Goal: Book appointment/travel/reservation

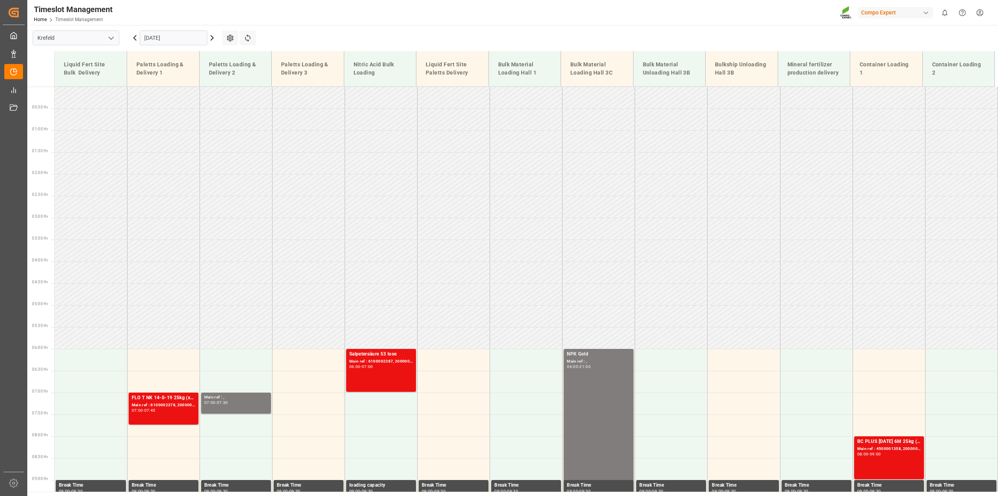
scroll to position [309, 0]
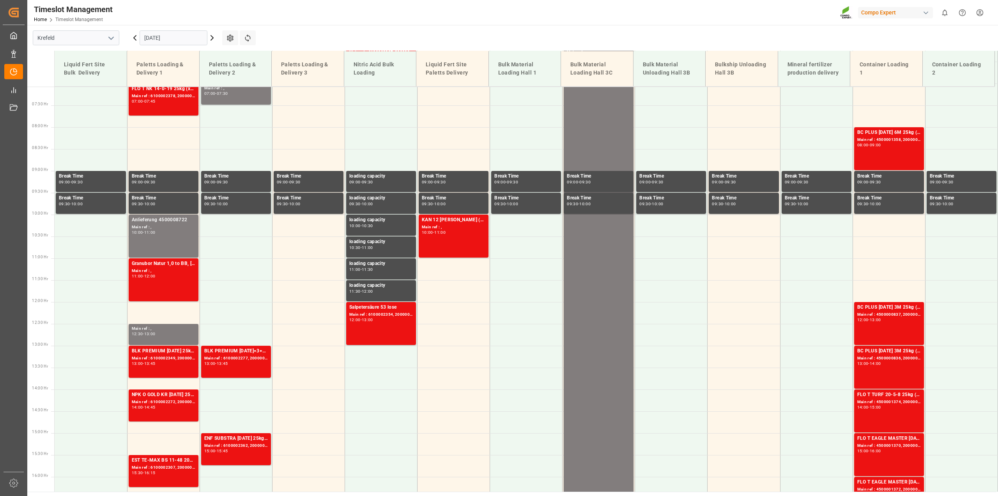
click at [170, 36] on input "[DATE]" at bounding box center [174, 37] width 68 height 15
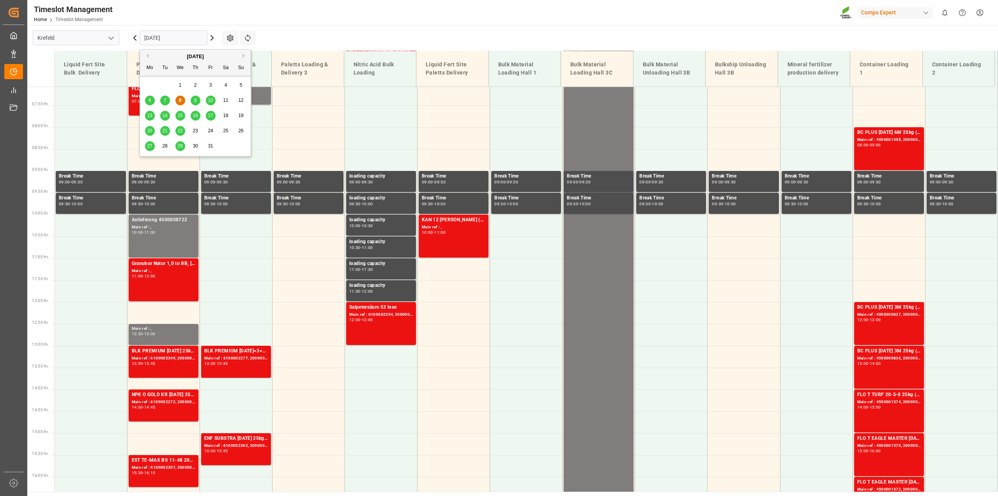
click at [181, 116] on span "15" at bounding box center [179, 115] width 5 height 5
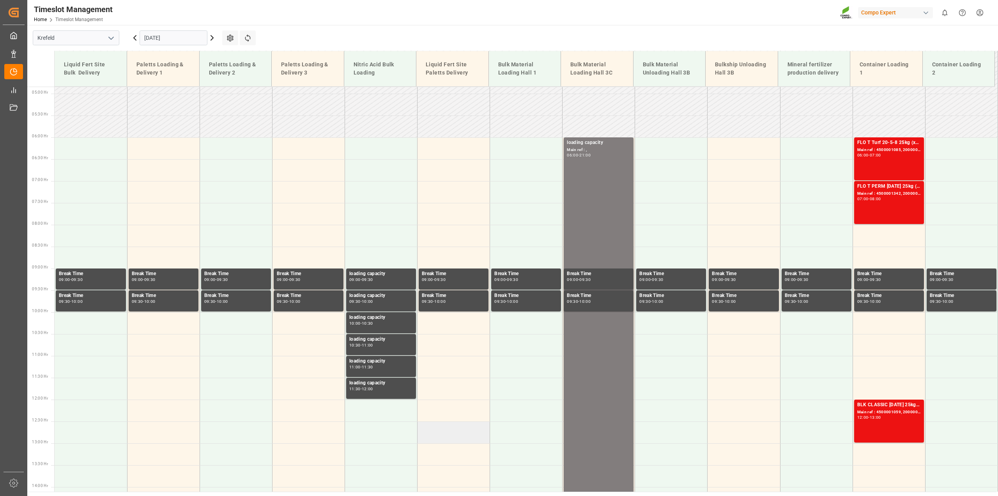
scroll to position [60, 0]
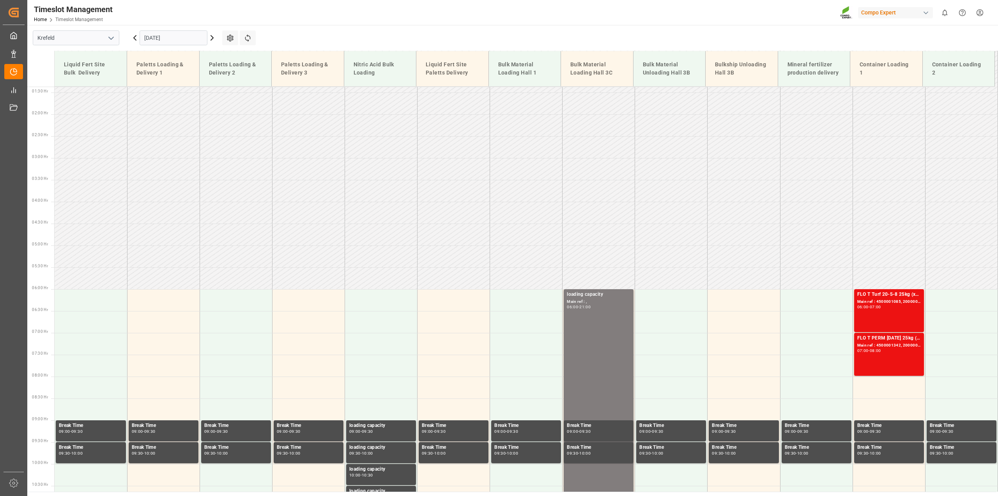
click at [132, 37] on icon at bounding box center [134, 37] width 9 height 9
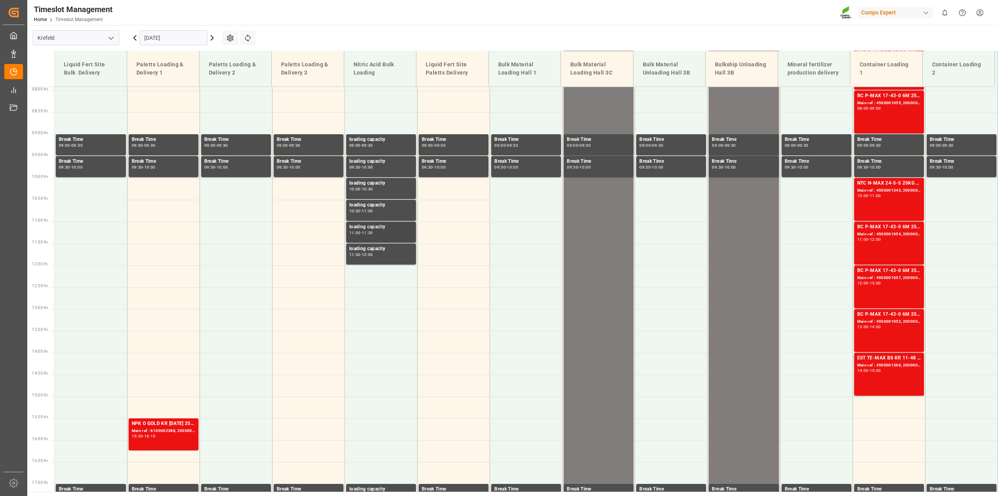
scroll to position [352, 0]
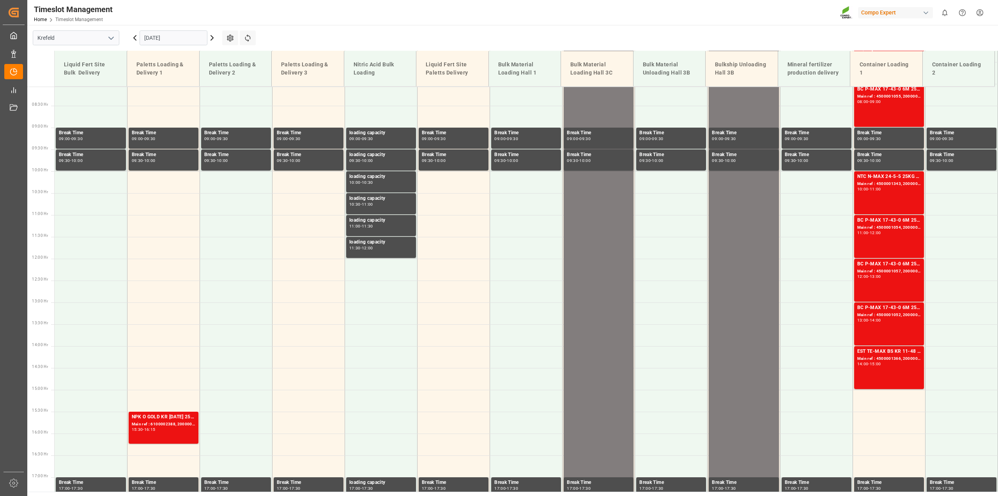
click at [135, 38] on icon at bounding box center [134, 37] width 9 height 9
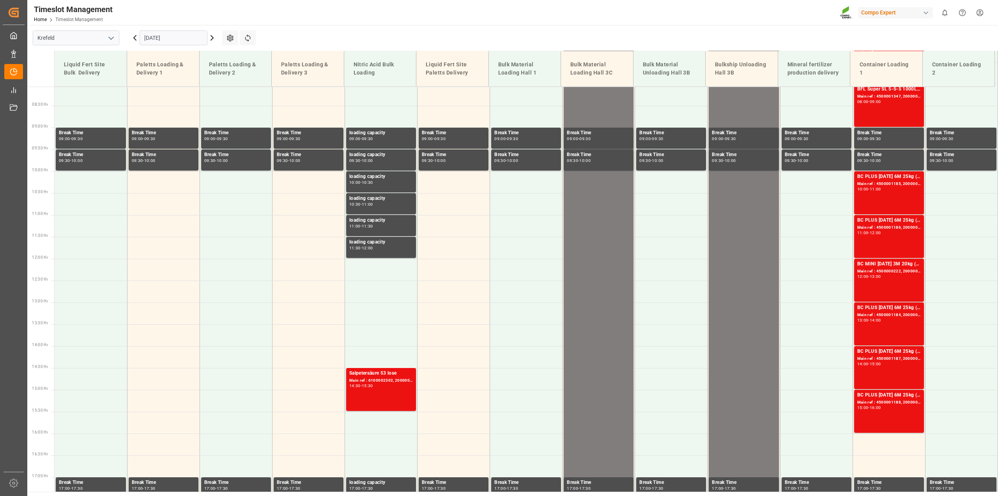
click at [211, 38] on icon at bounding box center [211, 37] width 9 height 9
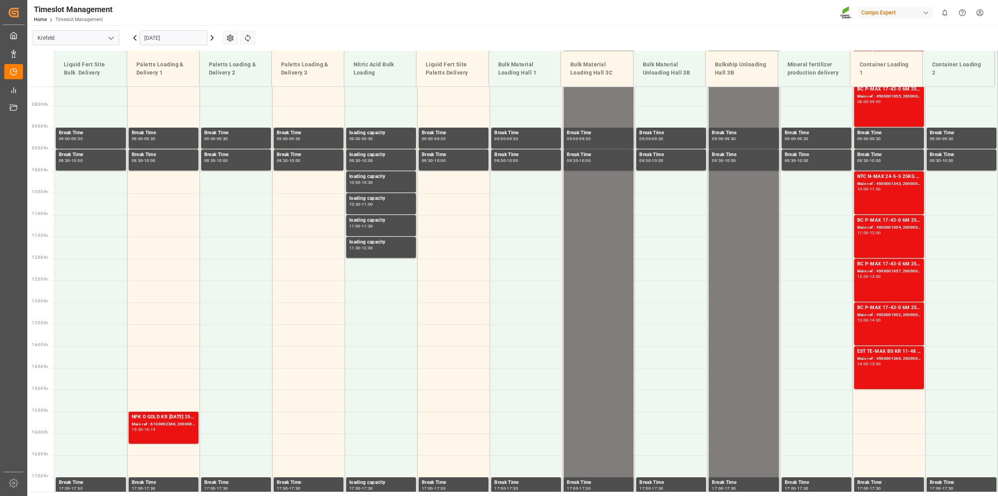
click at [211, 38] on icon at bounding box center [211, 37] width 9 height 9
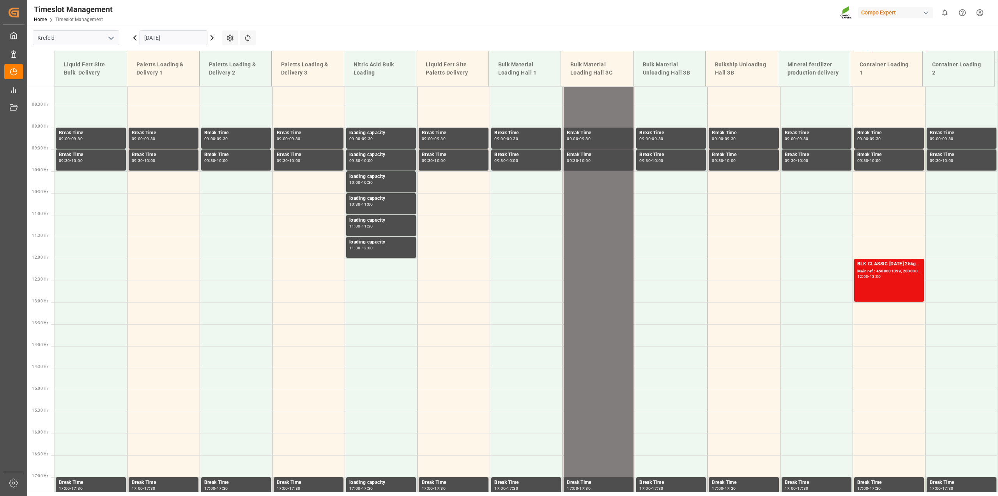
click at [211, 38] on icon at bounding box center [211, 37] width 9 height 9
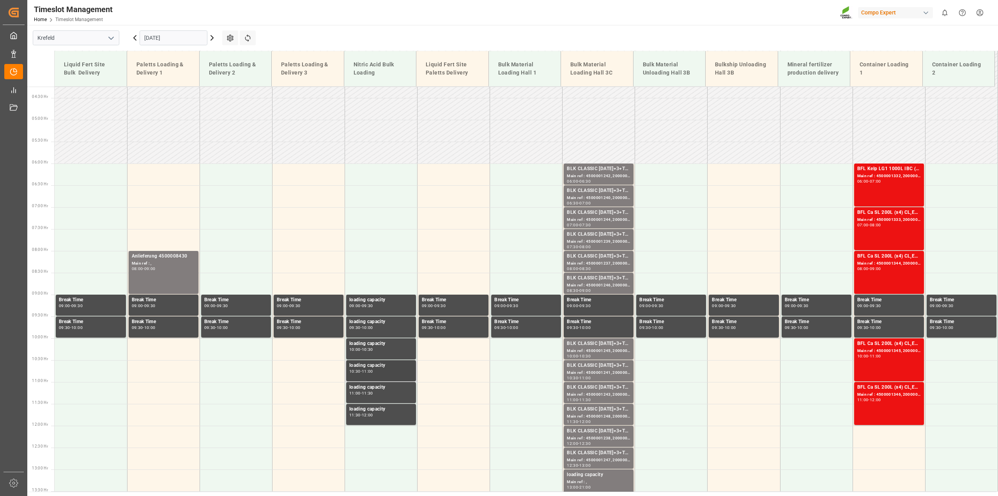
scroll to position [108, 0]
